Goal: Transaction & Acquisition: Purchase product/service

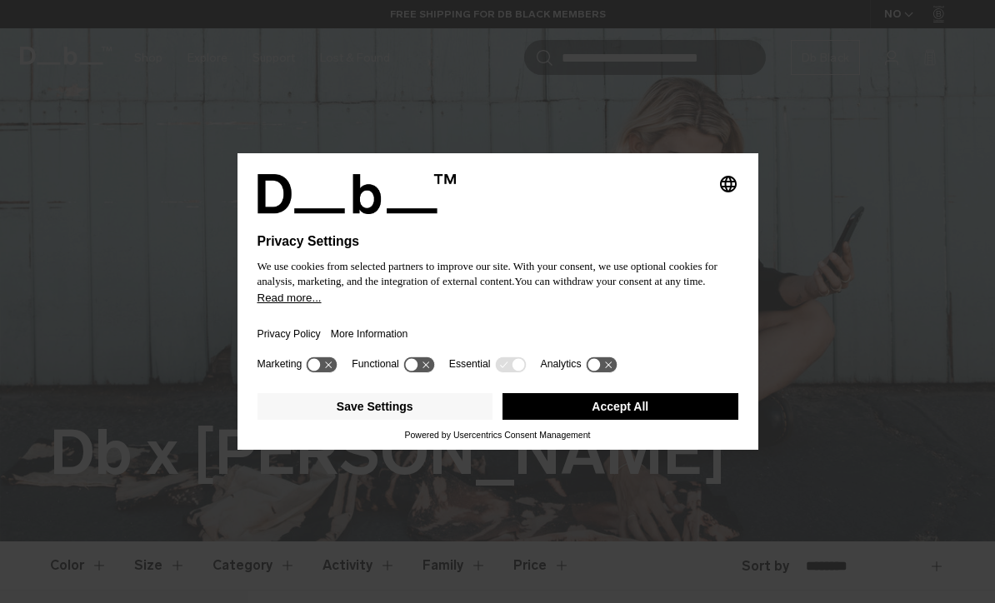
click at [337, 372] on icon at bounding box center [322, 365] width 31 height 16
click at [329, 371] on icon at bounding box center [329, 365] width 12 height 12
click at [524, 372] on icon at bounding box center [510, 365] width 31 height 16
click at [446, 418] on button "Save Settings" at bounding box center [375, 406] width 236 height 27
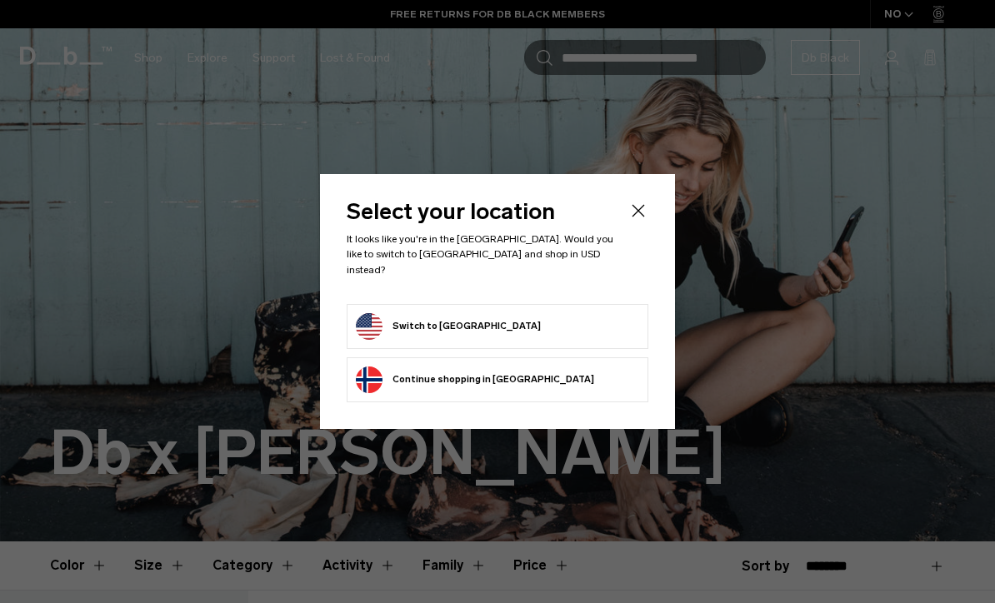
click at [578, 323] on form "Switch to United States" at bounding box center [497, 326] width 283 height 27
click at [562, 329] on form "Switch to United States" at bounding box center [497, 326] width 283 height 27
click at [647, 211] on icon "Close" at bounding box center [638, 211] width 20 height 20
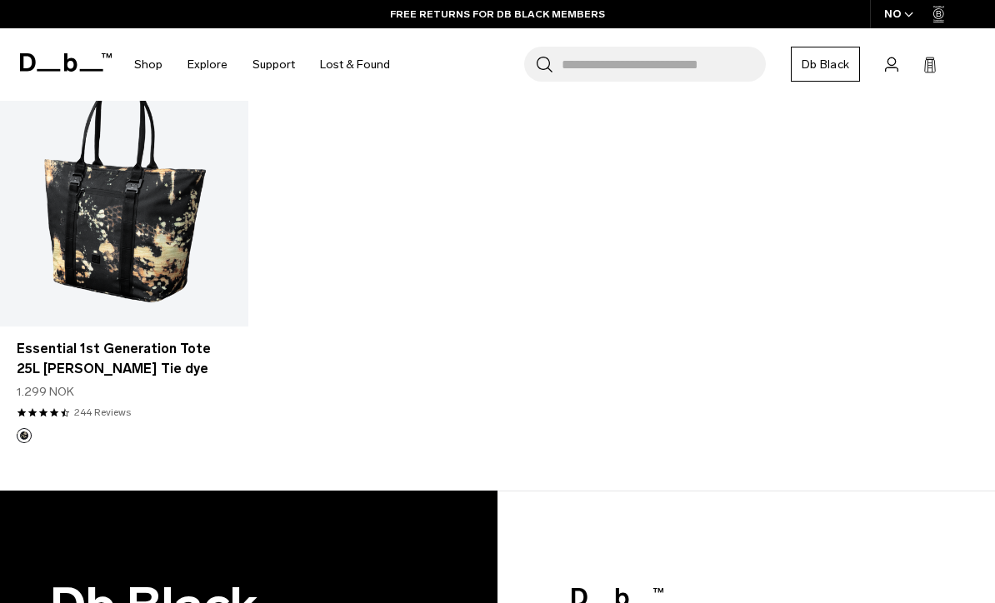
scroll to position [496, 0]
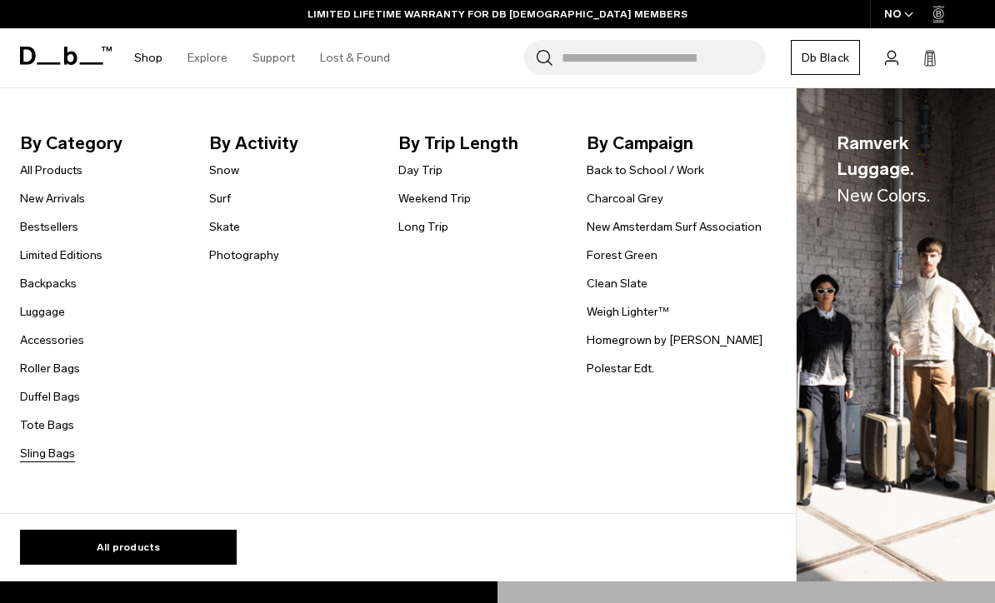
click at [48, 446] on link "Sling Bags" at bounding box center [47, 453] width 55 height 17
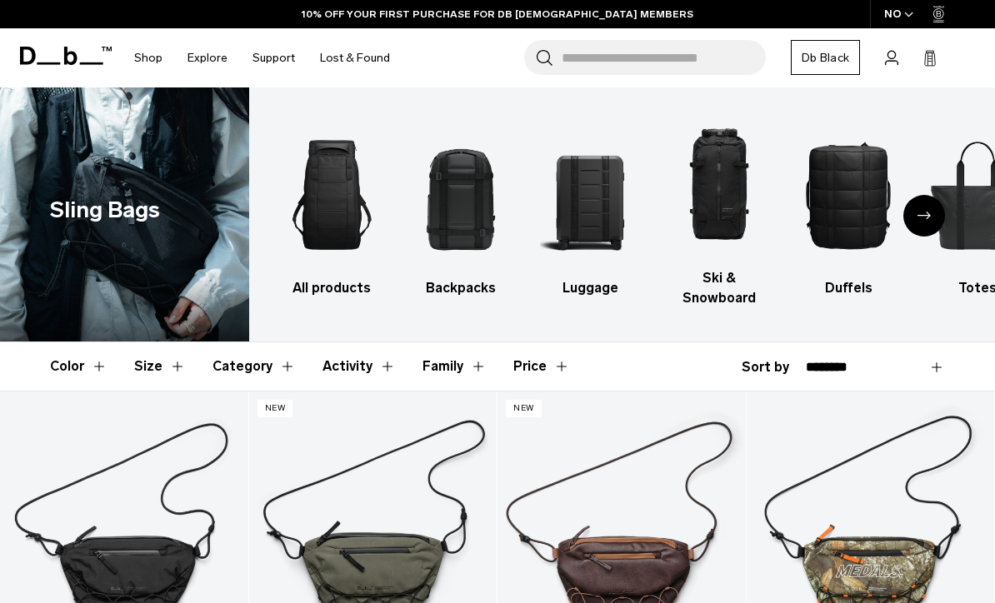
scroll to position [3, 0]
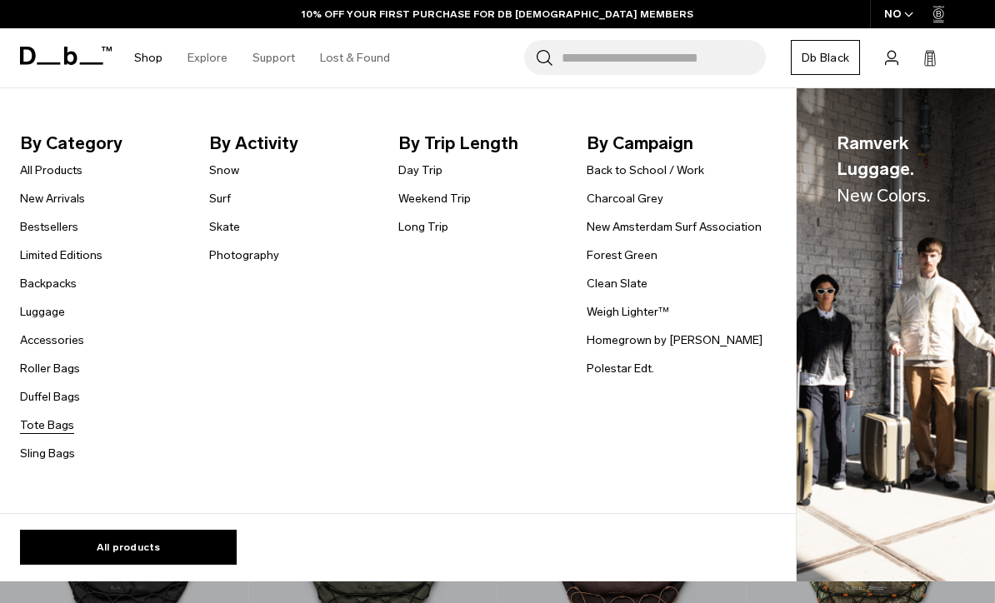
click at [43, 425] on link "Tote Bags" at bounding box center [47, 425] width 54 height 17
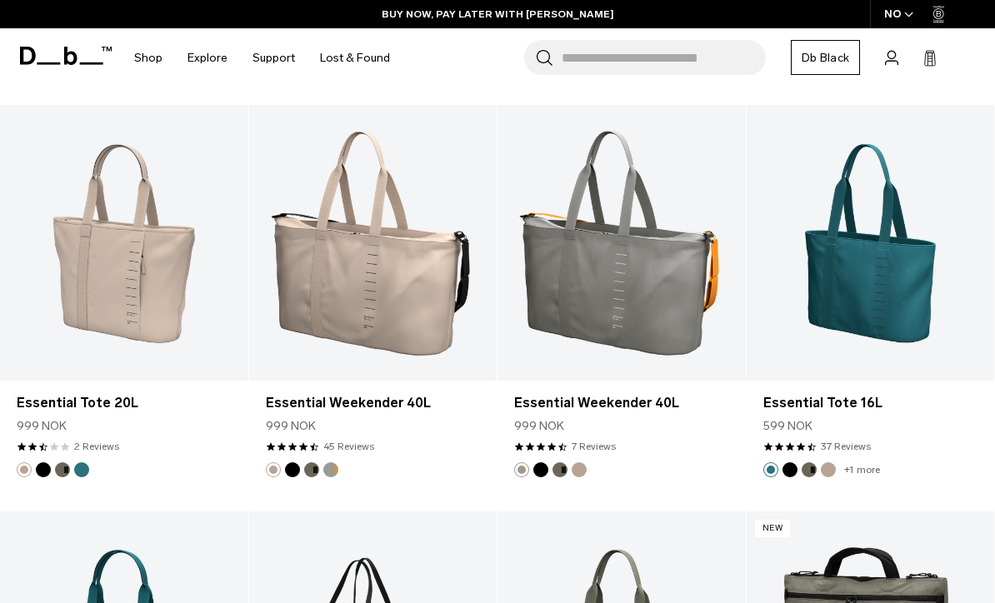
scroll to position [1022, 0]
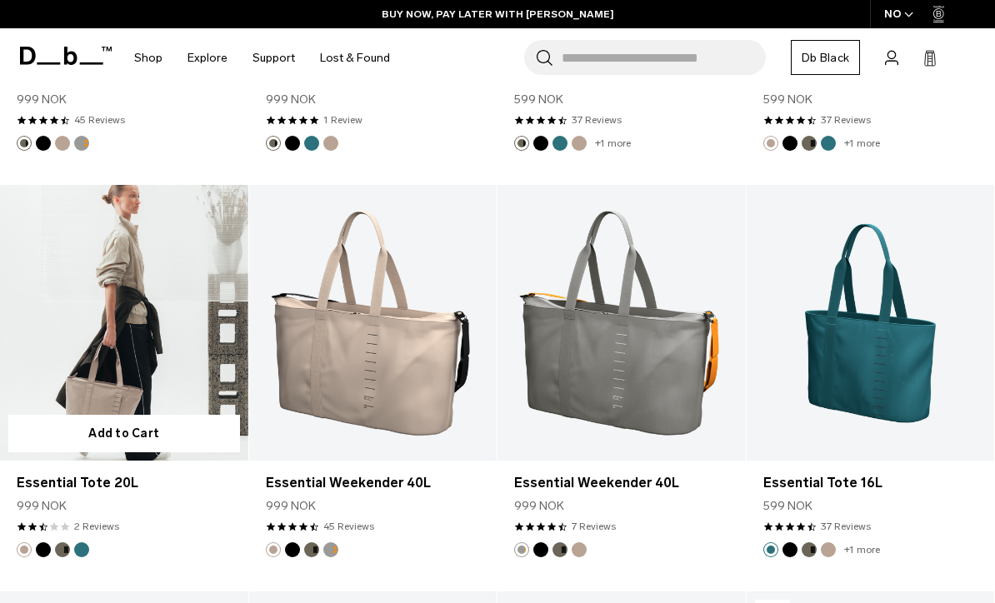
click at [119, 308] on link "Essential Tote 20L" at bounding box center [124, 323] width 248 height 276
click at [107, 273] on link "Essential Tote 20L" at bounding box center [124, 323] width 248 height 276
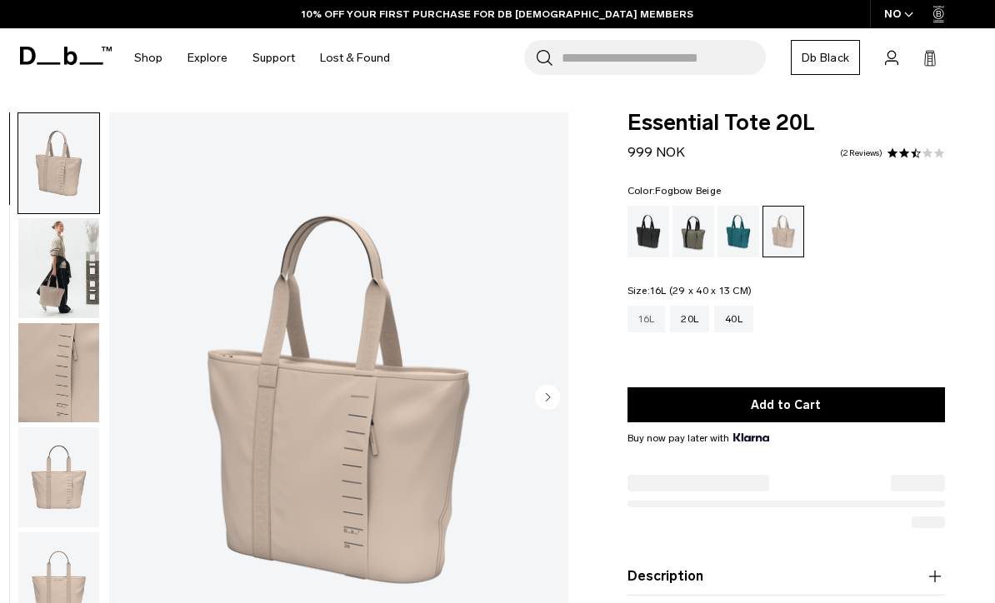
click at [640, 328] on div "16L" at bounding box center [646, 319] width 38 height 27
